Goal: Use online tool/utility: Utilize a website feature to perform a specific function

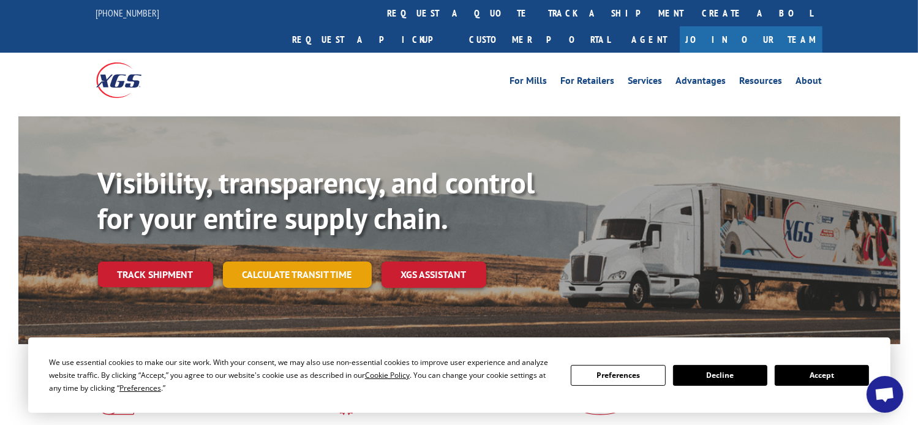
click at [312, 262] on link "Calculate transit time" at bounding box center [297, 275] width 149 height 26
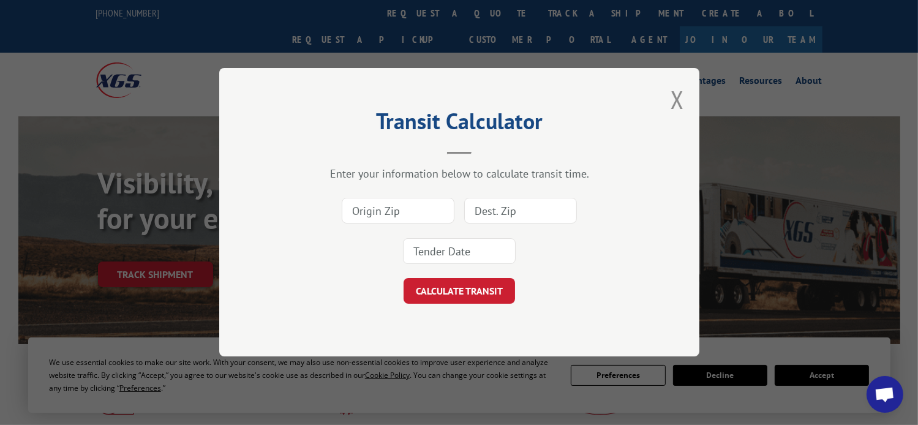
click at [409, 214] on input at bounding box center [398, 212] width 113 height 26
type input "30755"
click at [496, 210] on input at bounding box center [520, 212] width 113 height 26
click at [510, 214] on input at bounding box center [520, 212] width 113 height 26
type input "60131"
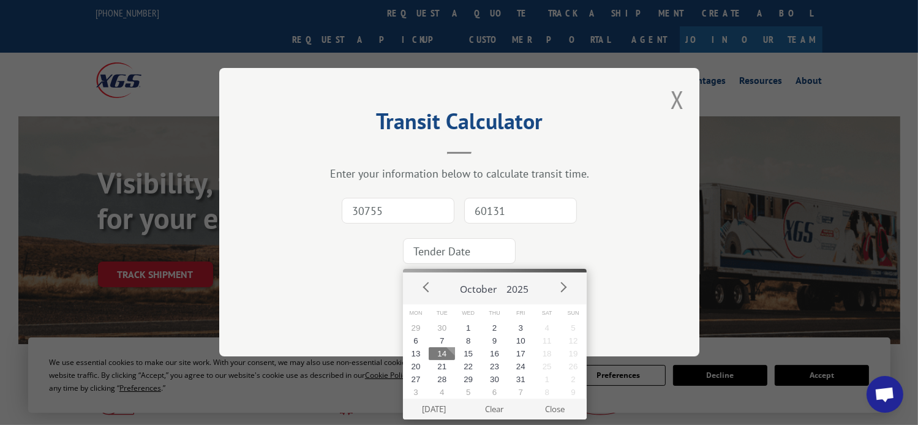
click at [478, 254] on input at bounding box center [459, 252] width 113 height 26
click at [468, 357] on button "15" at bounding box center [468, 353] width 26 height 13
type input "[DATE]"
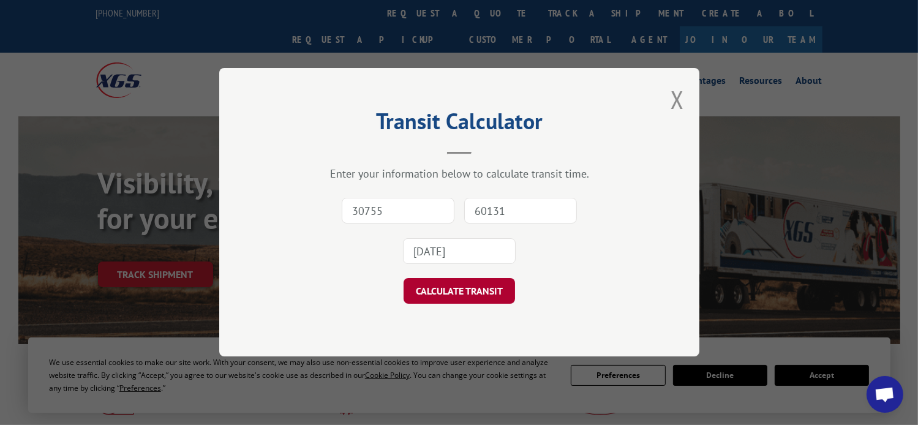
click at [473, 292] on button "CALCULATE TRANSIT" at bounding box center [460, 292] width 112 height 26
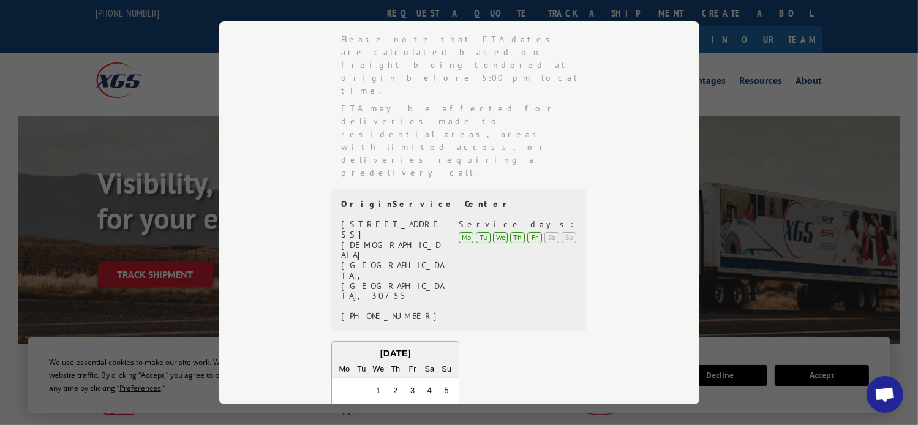
scroll to position [245, 0]
